Goal: Task Accomplishment & Management: Complete application form

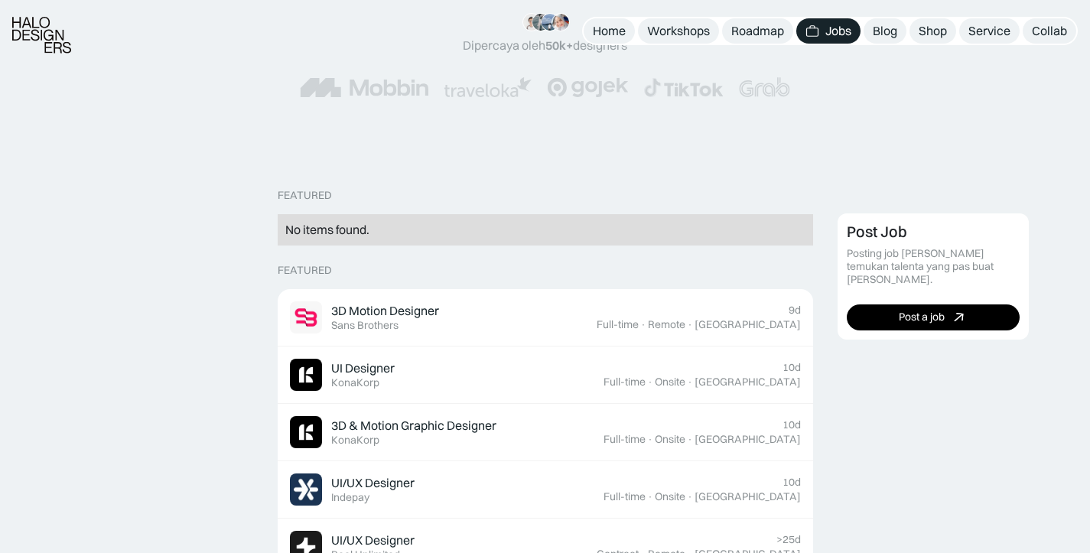
scroll to position [233, 0]
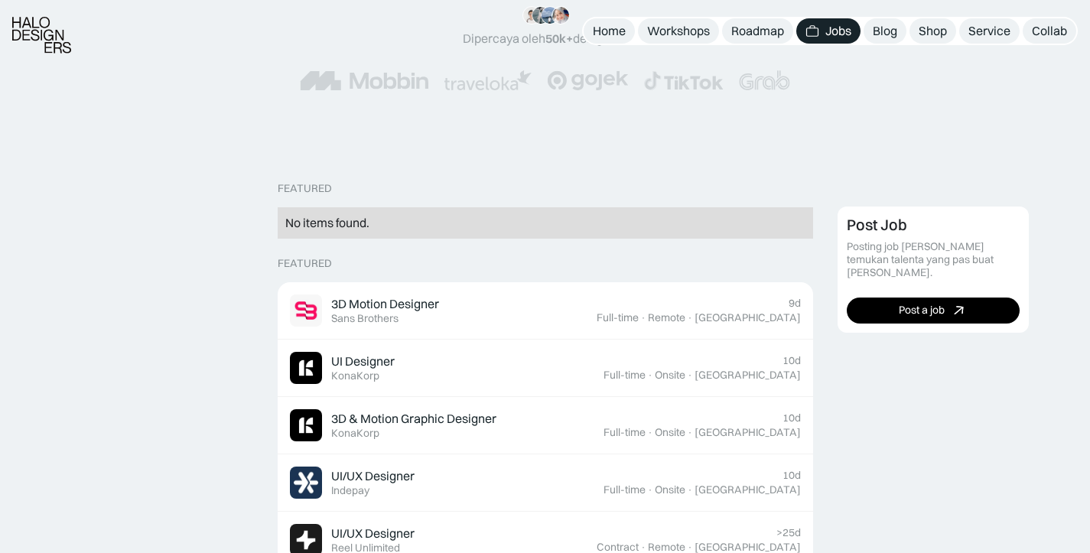
click at [363, 197] on div "Featured No items found." at bounding box center [546, 210] width 536 height 57
click at [359, 220] on div "No items found." at bounding box center [545, 223] width 520 height 16
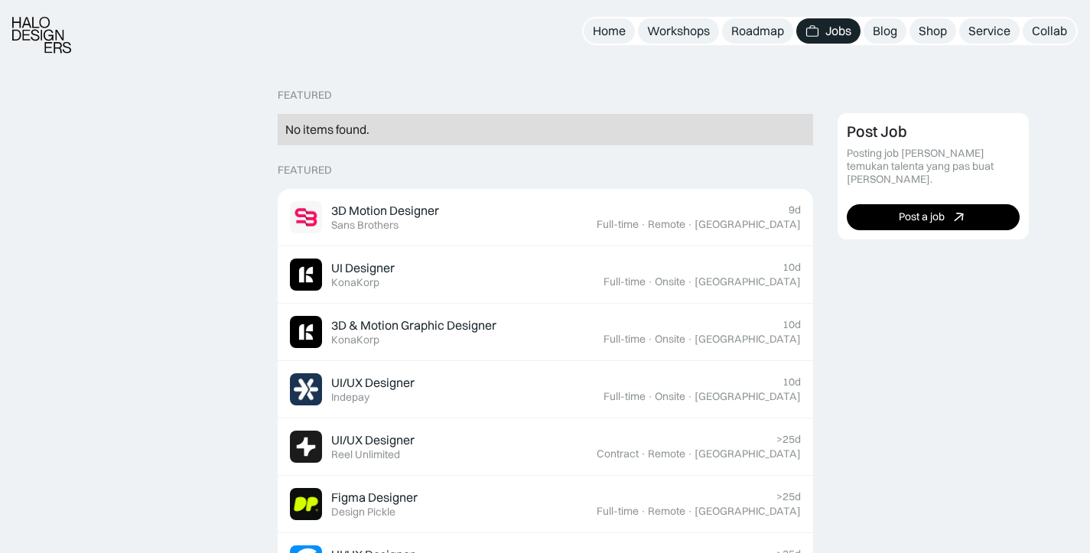
scroll to position [352, 0]
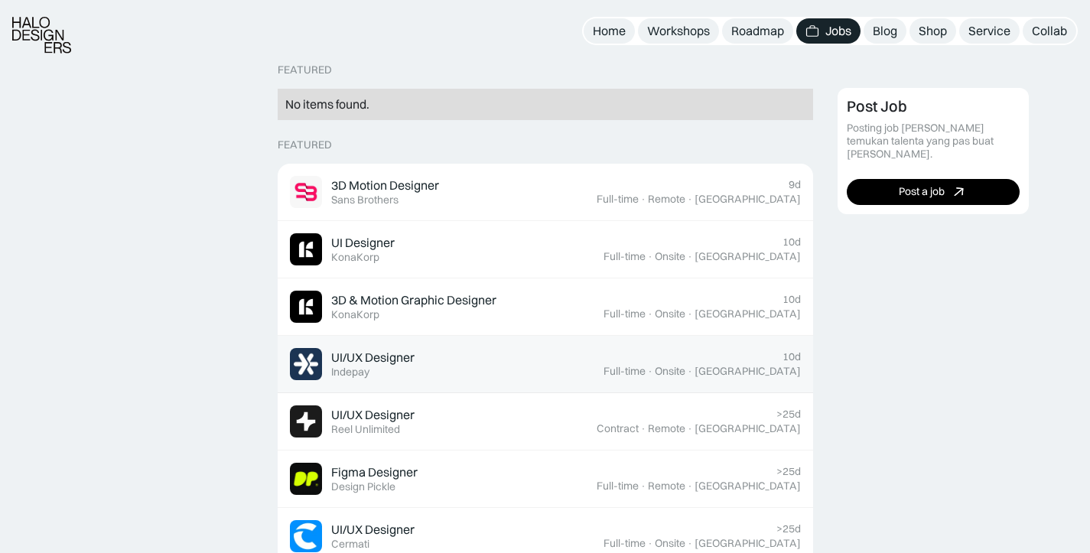
click at [473, 360] on div "UI/UX Designer Featured Indepay" at bounding box center [447, 364] width 314 height 32
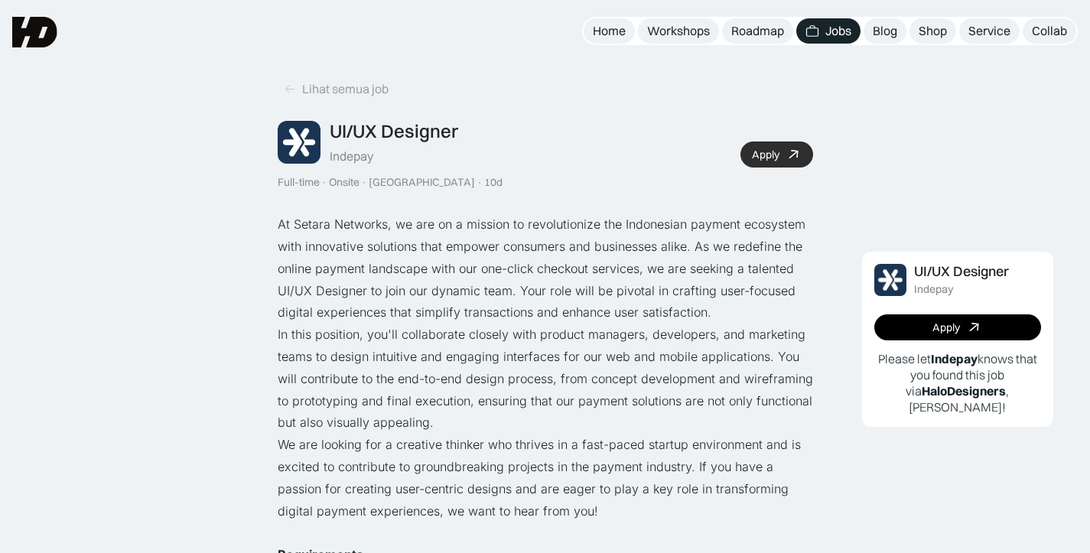
click at [783, 150] on link "Apply" at bounding box center [777, 155] width 73 height 26
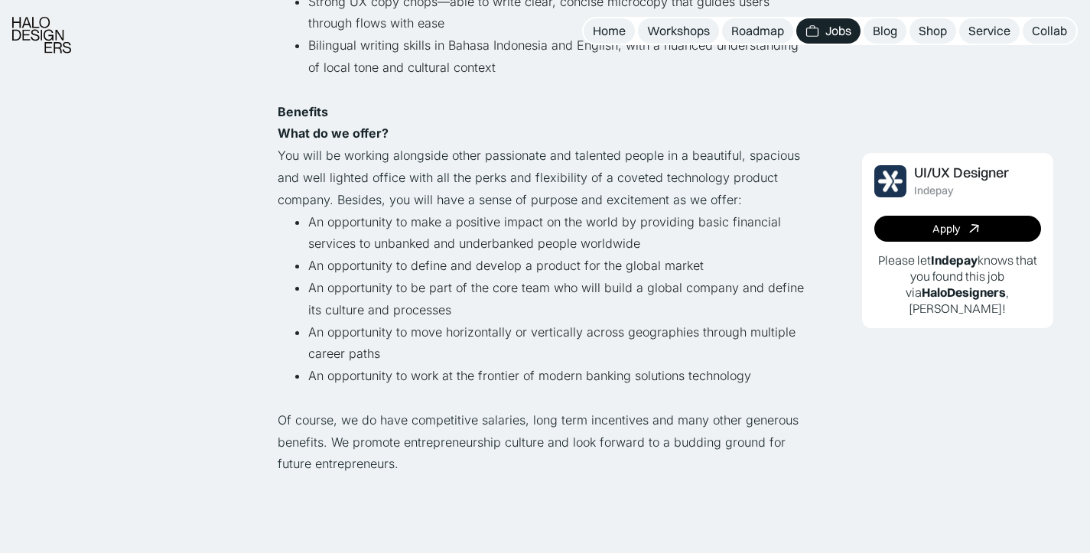
scroll to position [1071, 0]
